Goal: Entertainment & Leisure: Consume media (video, audio)

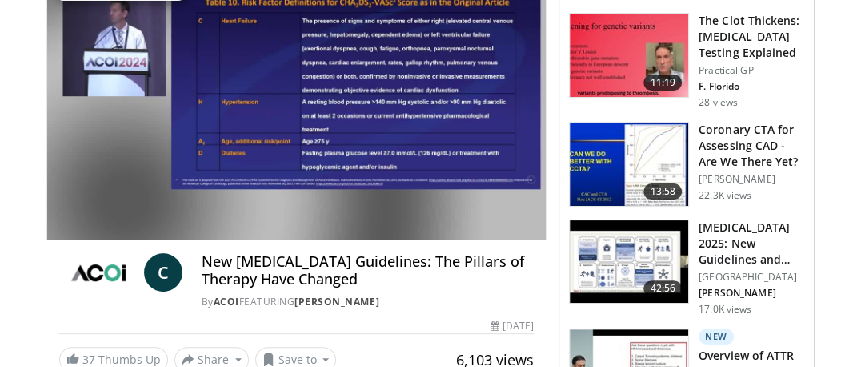
scroll to position [204, 0]
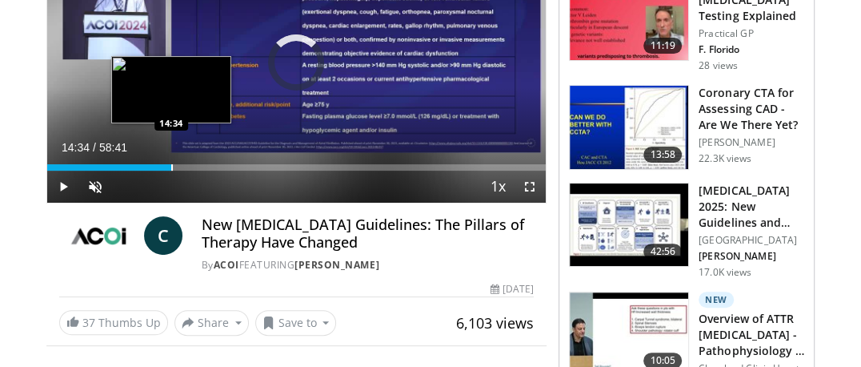
click at [170, 157] on div "Loaded : 0.00% 00:06 14:34" at bounding box center [296, 162] width 499 height 15
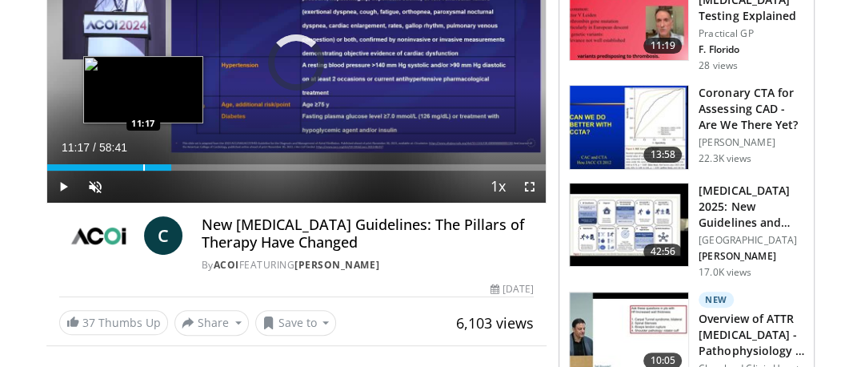
click at [143, 166] on div "Progress Bar" at bounding box center [144, 167] width 2 height 6
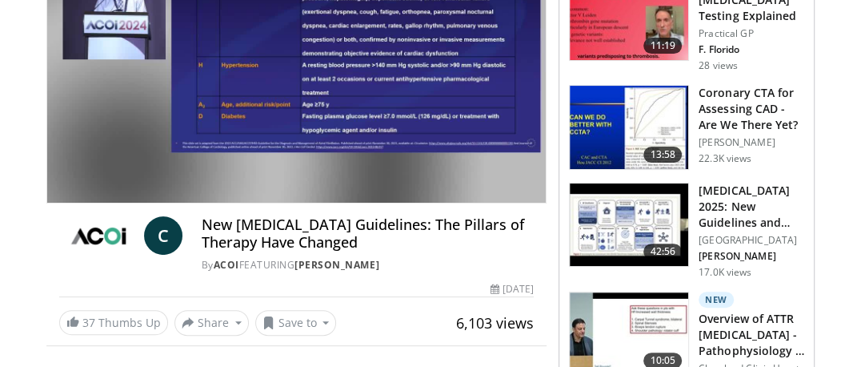
click at [111, 185] on video-js "**********" at bounding box center [296, 62] width 499 height 280
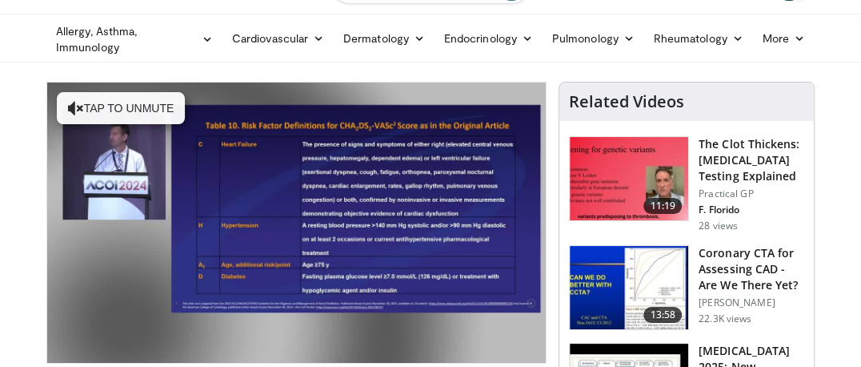
scroll to position [22, 0]
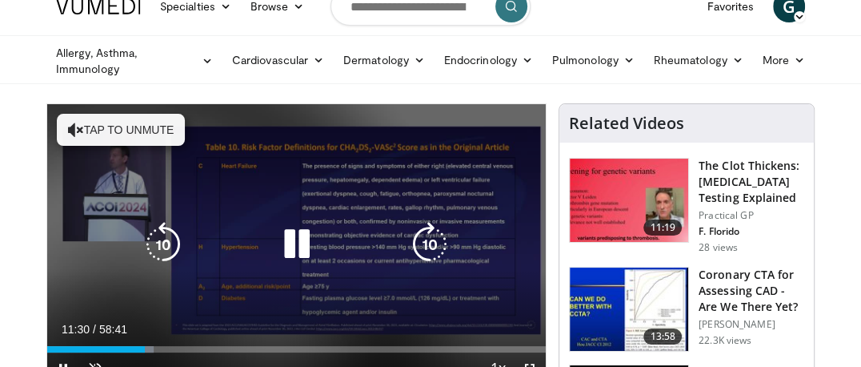
click at [109, 123] on button "Tap to unmute" at bounding box center [121, 130] width 128 height 32
